Goal: Information Seeking & Learning: Learn about a topic

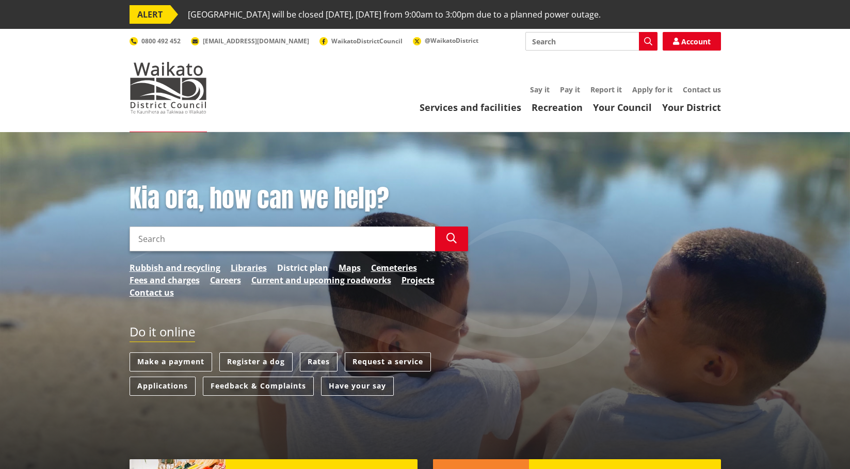
click at [297, 265] on link "District plan" at bounding box center [302, 268] width 51 height 12
click at [296, 266] on link "District plan" at bounding box center [302, 268] width 51 height 12
click at [295, 268] on link "District plan" at bounding box center [302, 268] width 51 height 12
click at [293, 270] on link "District plan" at bounding box center [302, 268] width 51 height 12
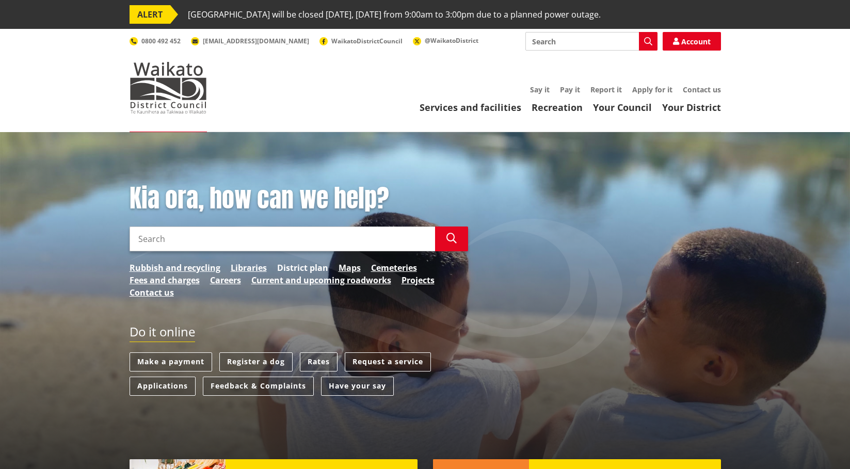
click at [293, 270] on link "District plan" at bounding box center [302, 268] width 51 height 12
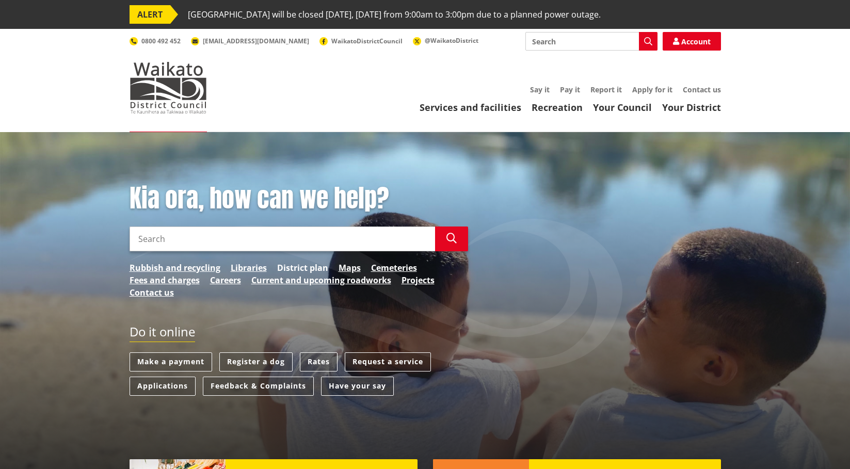
click at [293, 270] on link "District plan" at bounding box center [302, 268] width 51 height 12
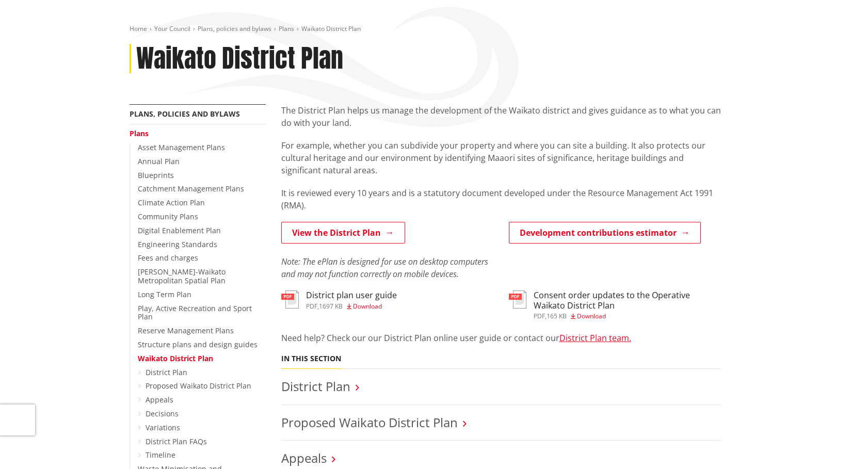
scroll to position [155, 0]
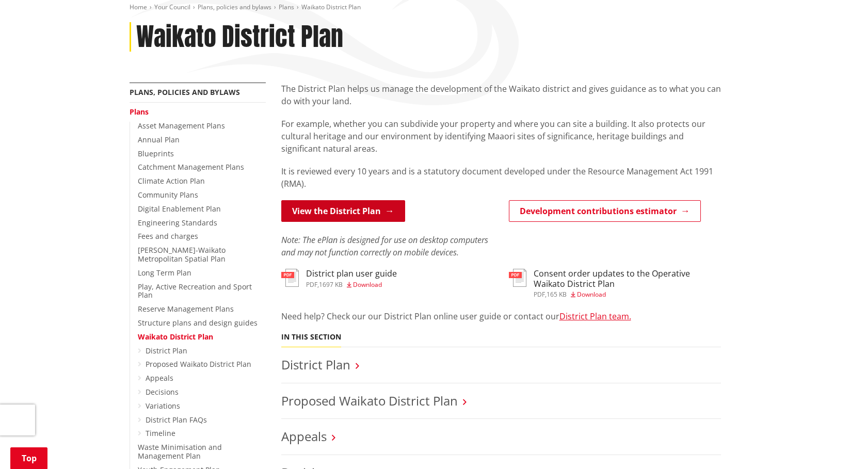
click at [331, 212] on link "View the District Plan" at bounding box center [343, 211] width 124 height 22
